Goal: Transaction & Acquisition: Register for event/course

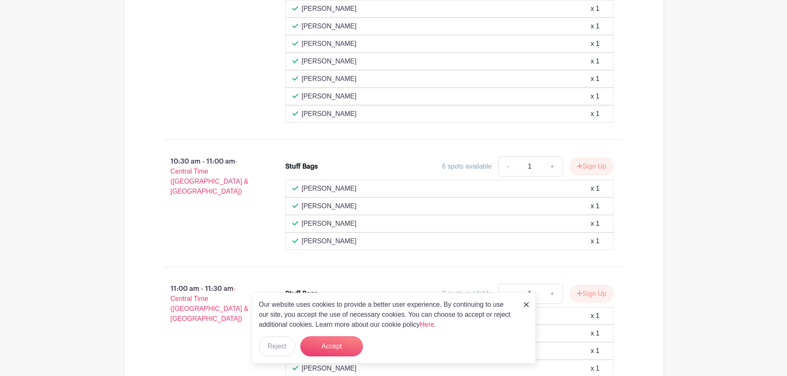
scroll to position [638, 0]
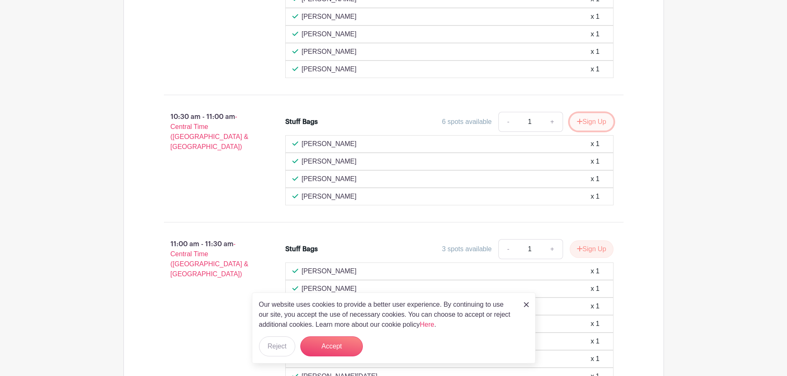
click at [595, 123] on button "Sign Up" at bounding box center [592, 122] width 44 height 18
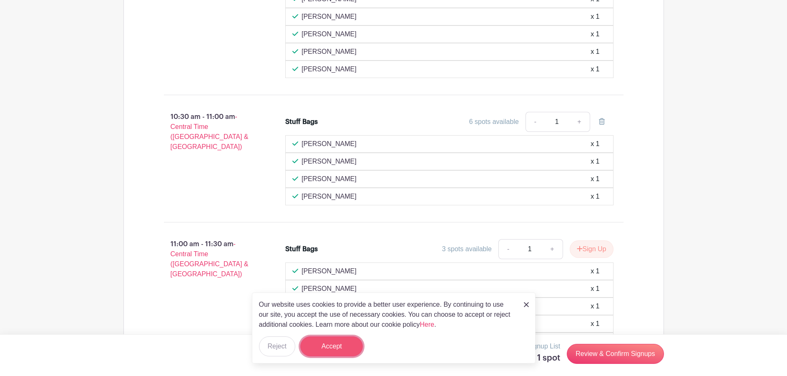
click at [340, 352] on button "Accept" at bounding box center [331, 346] width 63 height 20
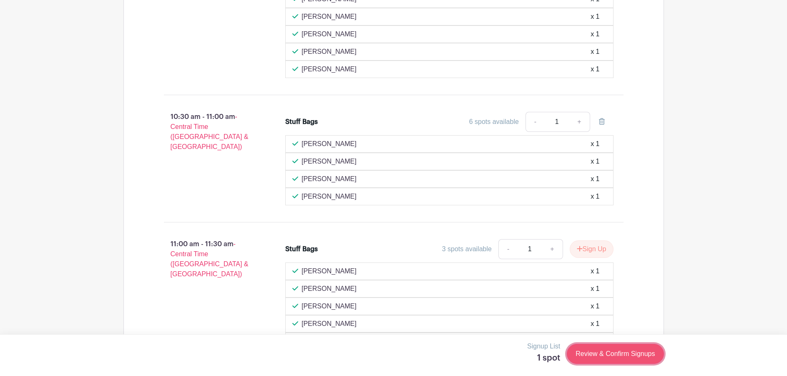
click at [620, 352] on link "Review & Confirm Signups" at bounding box center [615, 354] width 97 height 20
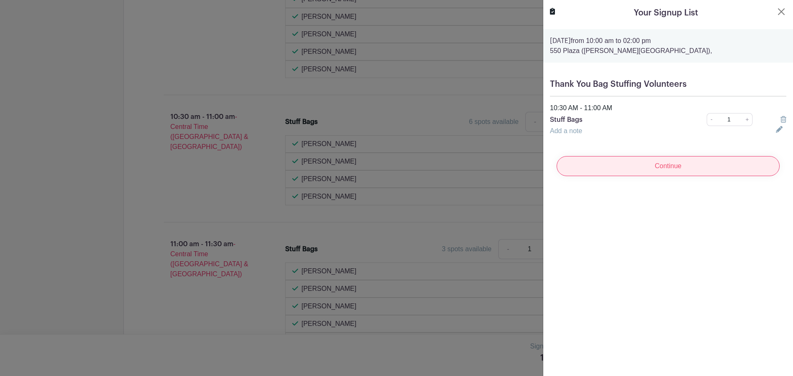
click at [614, 166] on input "Continue" at bounding box center [668, 166] width 223 height 20
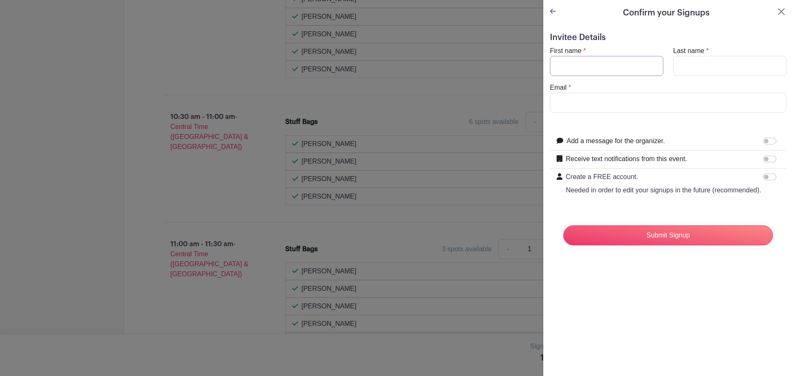
click at [582, 65] on input "First name" at bounding box center [606, 66] width 113 height 20
type input "[PERSON_NAME]"
type input "[EMAIL_ADDRESS][DOMAIN_NAME]"
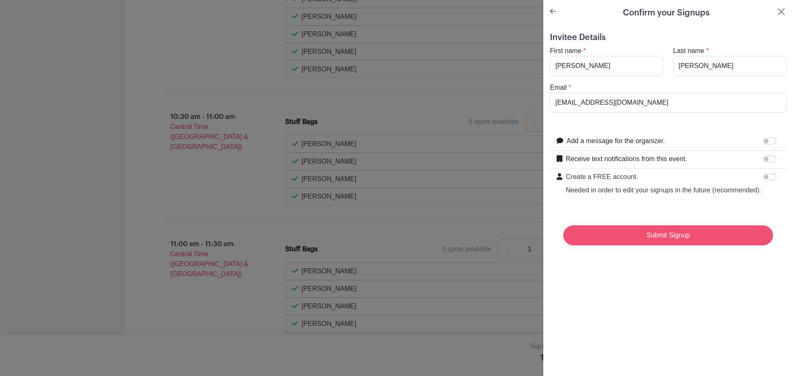
click at [662, 242] on input "Submit Signup" at bounding box center [669, 235] width 210 height 20
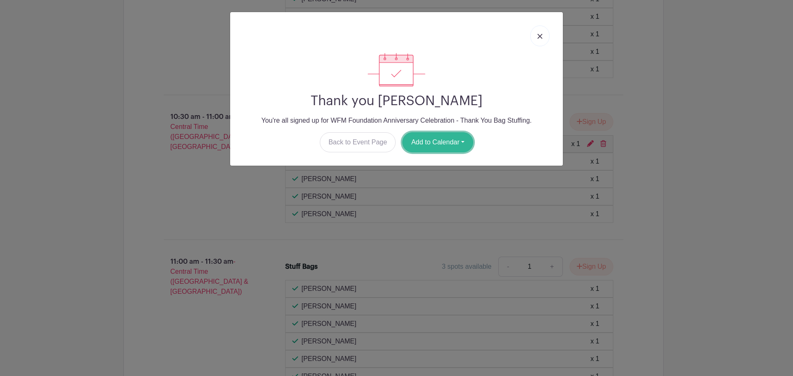
click at [423, 143] on button "Add to Calendar" at bounding box center [438, 142] width 71 height 20
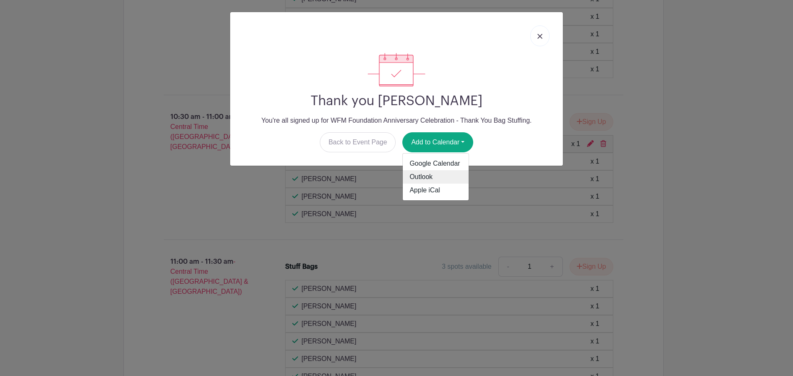
click at [428, 174] on link "Outlook" at bounding box center [436, 176] width 66 height 13
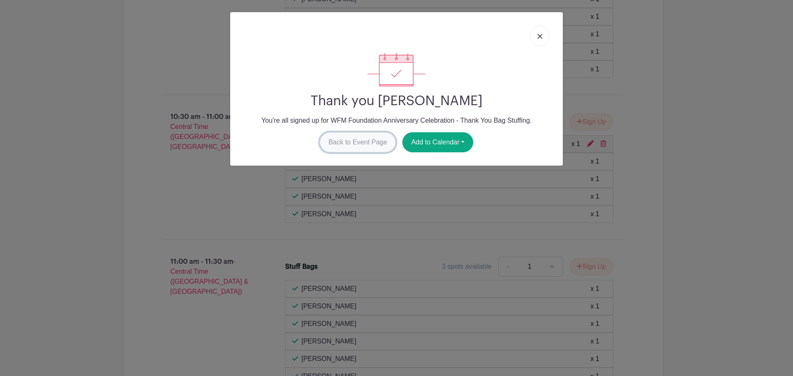
click at [355, 137] on link "Back to Event Page" at bounding box center [358, 142] width 76 height 20
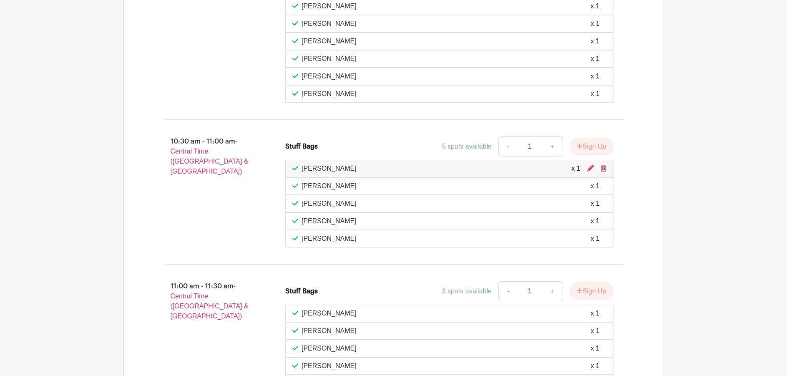
scroll to position [555, 0]
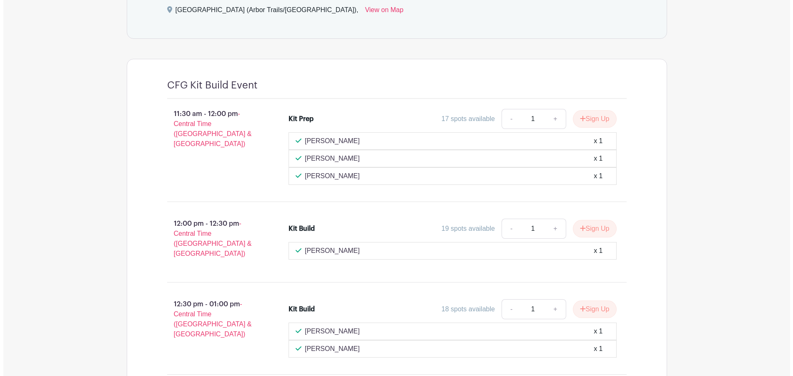
scroll to position [459, 0]
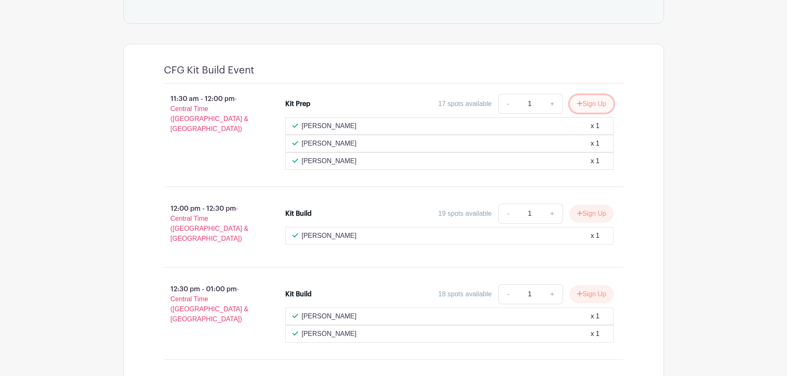
click at [585, 105] on button "Sign Up" at bounding box center [592, 104] width 44 height 18
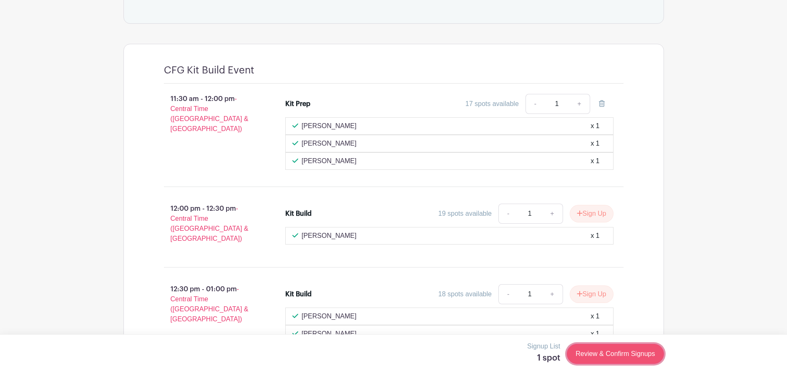
click at [611, 353] on link "Review & Confirm Signups" at bounding box center [615, 354] width 97 height 20
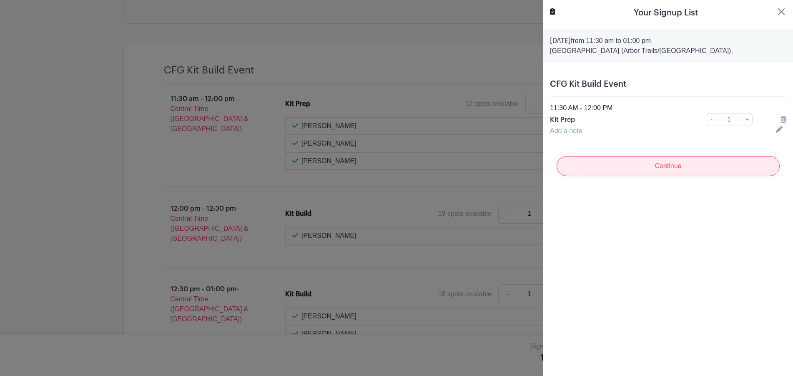
click at [657, 163] on input "Continue" at bounding box center [668, 166] width 223 height 20
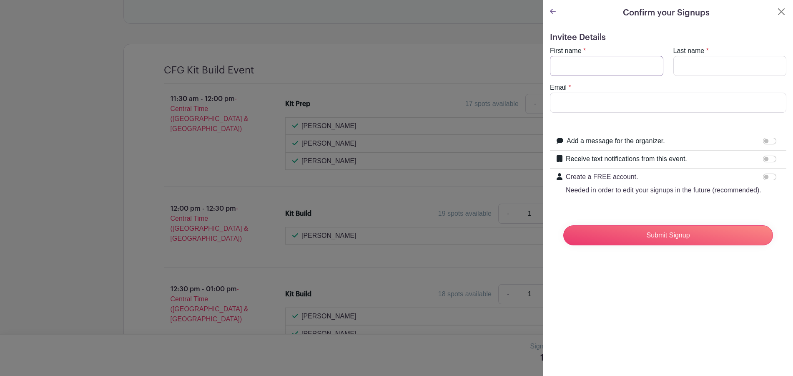
click at [592, 63] on input "First name" at bounding box center [606, 66] width 113 height 20
type input "[PERSON_NAME]"
drag, startPoint x: 646, startPoint y: 102, endPoint x: 526, endPoint y: 96, distance: 119.9
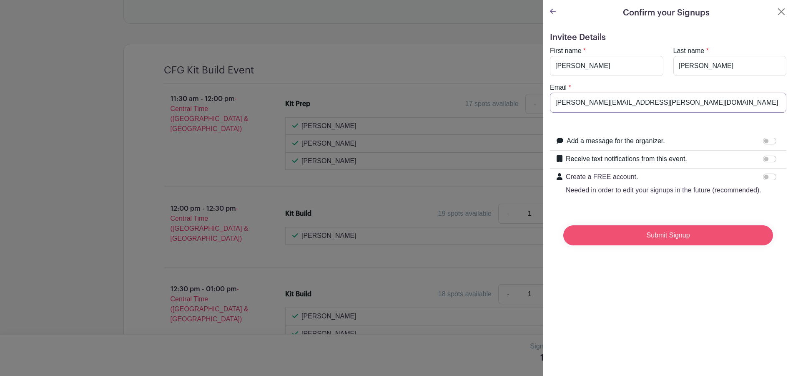
type input "ashley.fussell@wholefoods.com"
click at [674, 242] on input "Submit Signup" at bounding box center [669, 235] width 210 height 20
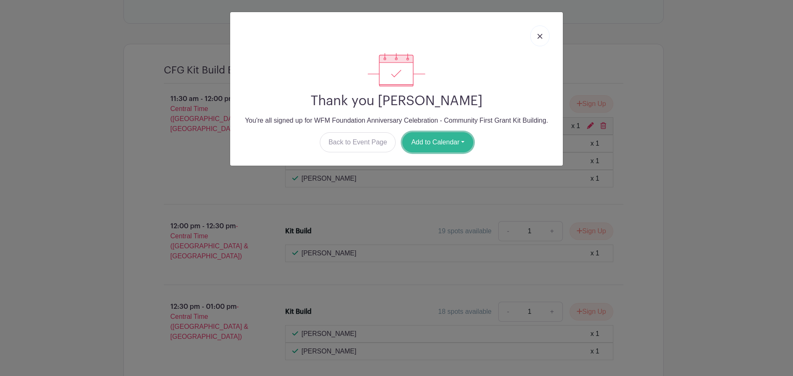
click at [410, 145] on button "Add to Calendar" at bounding box center [438, 142] width 71 height 20
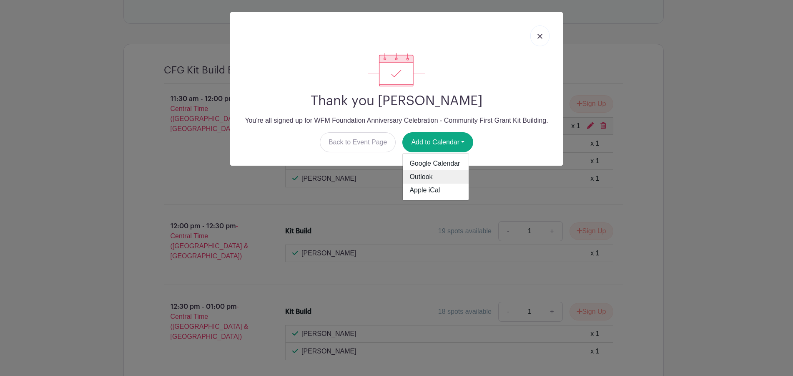
click at [419, 176] on link "Outlook" at bounding box center [436, 176] width 66 height 13
